Goal: Register for event/course

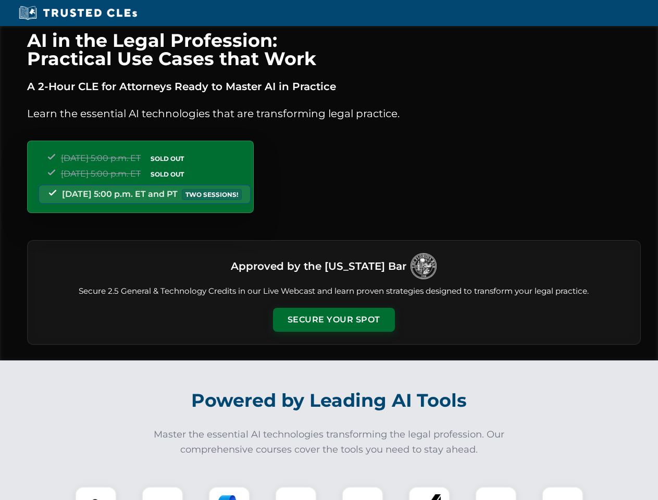
click at [334, 320] on button "Secure Your Spot" at bounding box center [334, 320] width 122 height 24
click at [96, 494] on img at bounding box center [96, 508] width 30 height 30
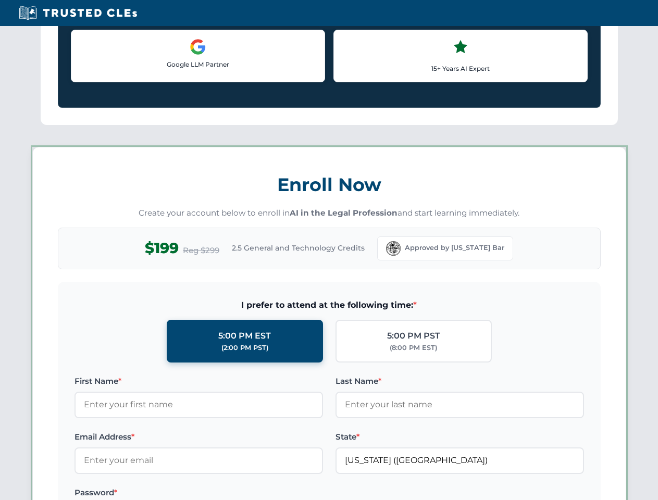
click at [229, 494] on label "Password *" at bounding box center [199, 493] width 249 height 13
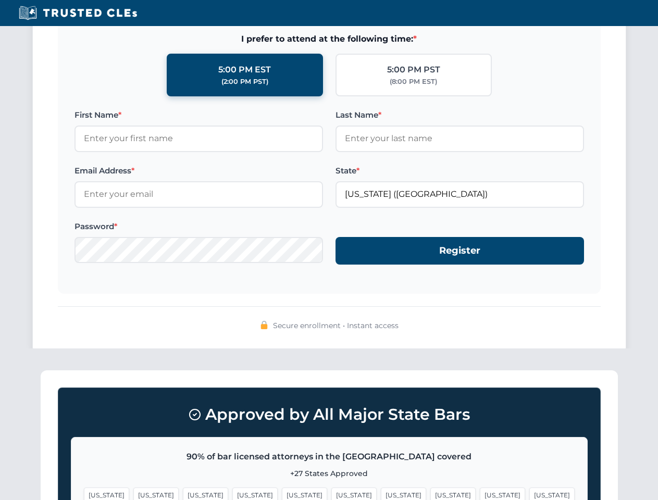
click at [480, 494] on span "[US_STATE]" at bounding box center [502, 495] width 45 height 15
